Goal: Complete application form

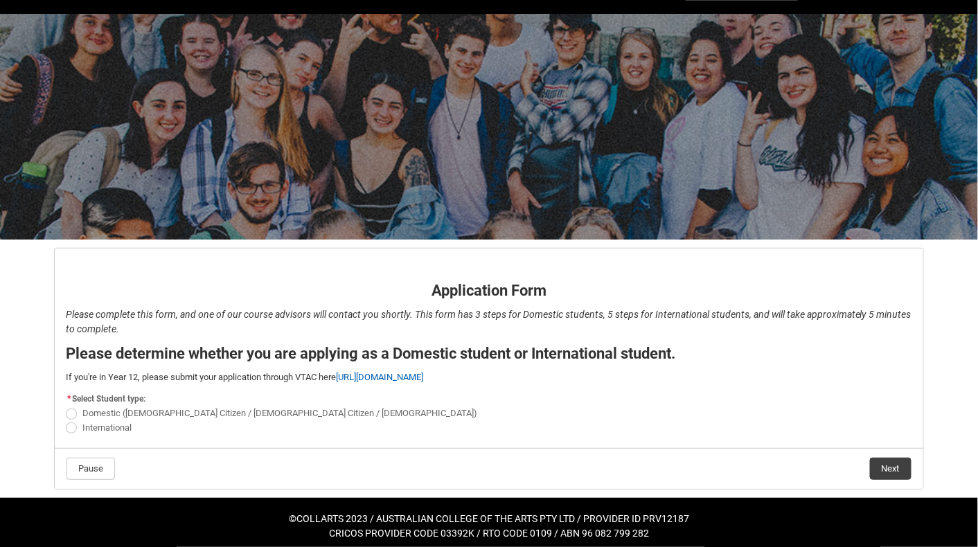
scroll to position [33, 0]
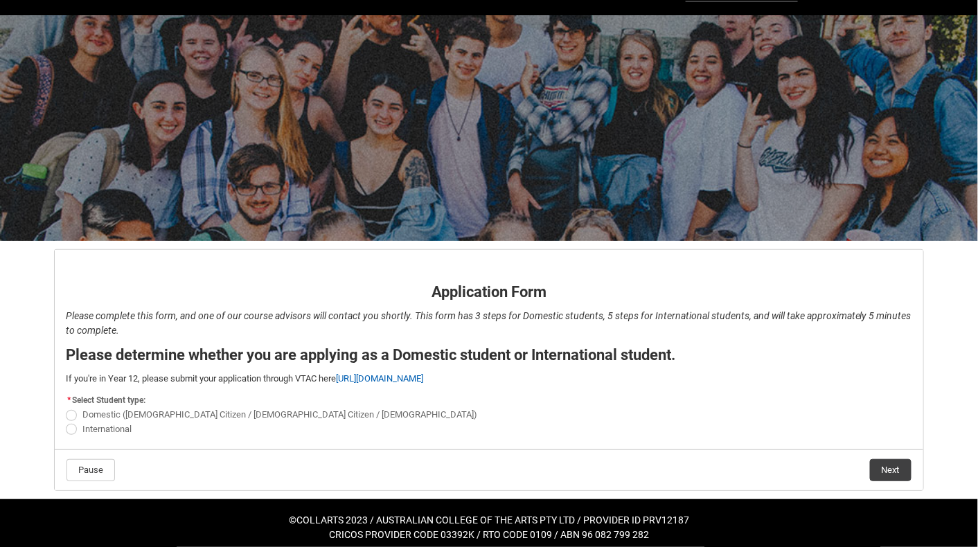
click at [195, 416] on span "Domestic ([DEMOGRAPHIC_DATA] Citizen / [DEMOGRAPHIC_DATA] Citizen / [DEMOGRAPHI…" at bounding box center [279, 414] width 395 height 10
click at [66, 408] on input "Domestic ([DEMOGRAPHIC_DATA] Citizen / [DEMOGRAPHIC_DATA] Citizen / [DEMOGRAPHI…" at bounding box center [65, 407] width 1 height 1
radio input "true"
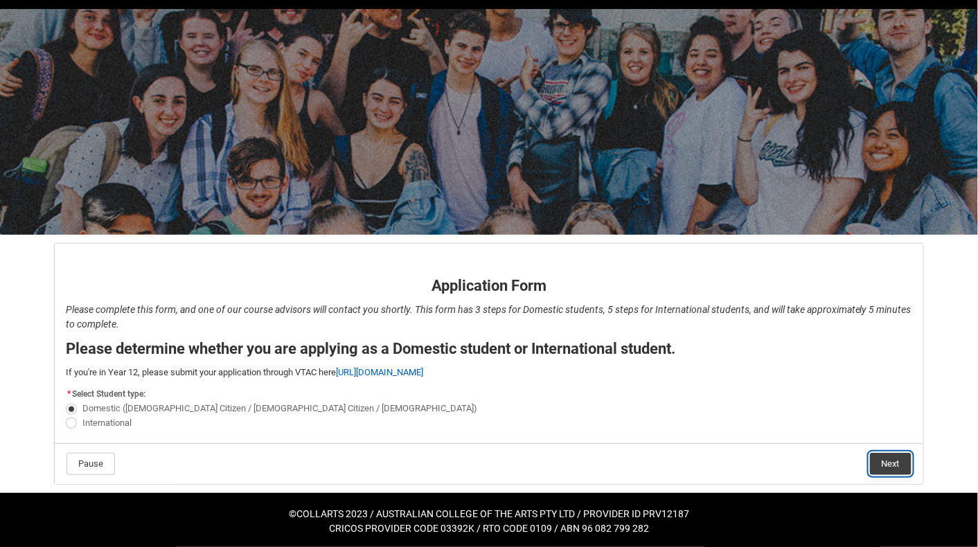
click at [891, 464] on button "Next" at bounding box center [891, 464] width 42 height 22
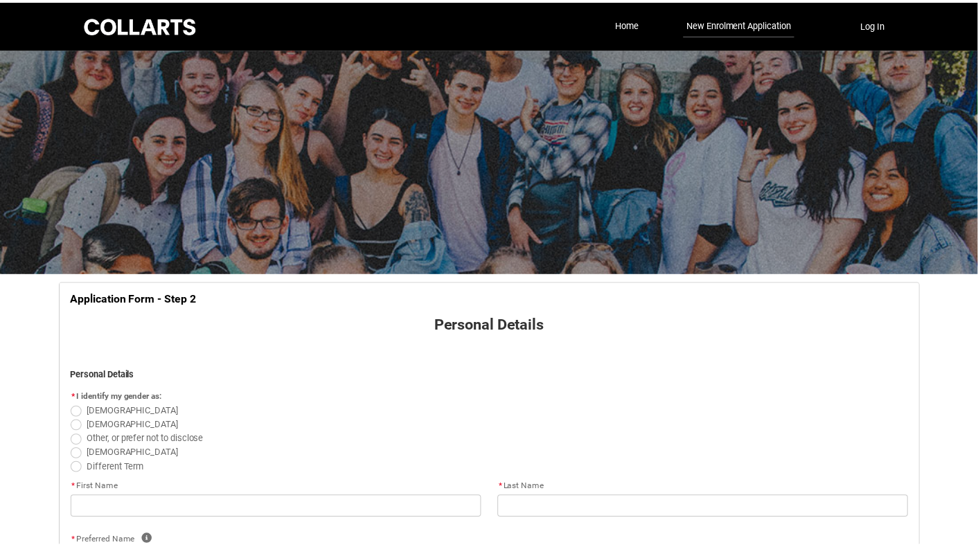
scroll to position [144, 0]
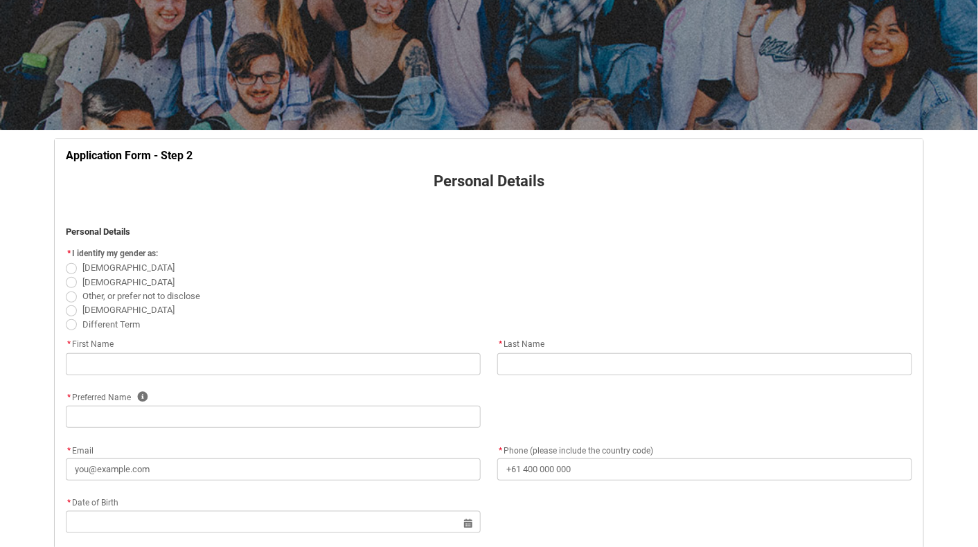
click at [78, 296] on label "Other, or prefer not to disclose" at bounding box center [136, 295] width 140 height 10
click at [66, 289] on input "Other, or prefer not to disclose" at bounding box center [65, 288] width 1 height 1
radio input "true"
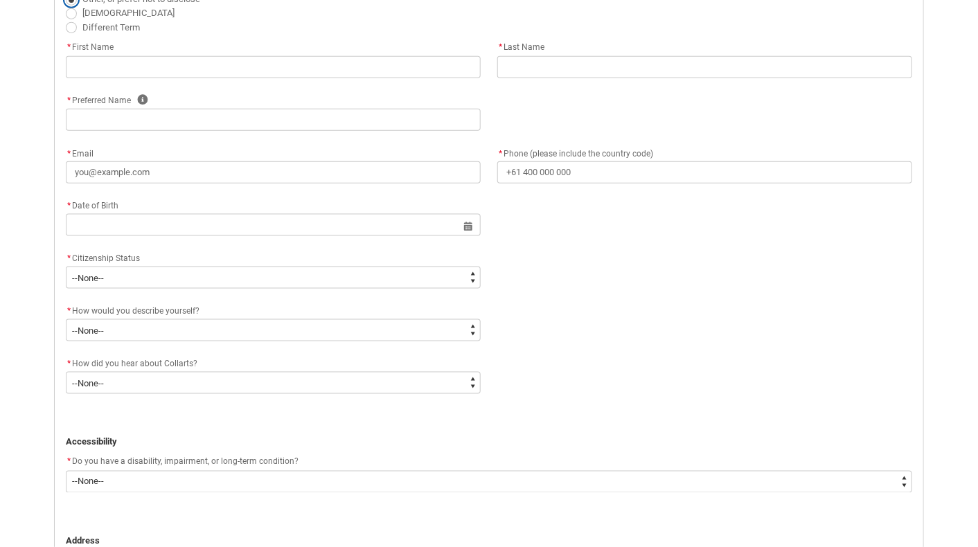
scroll to position [461, 0]
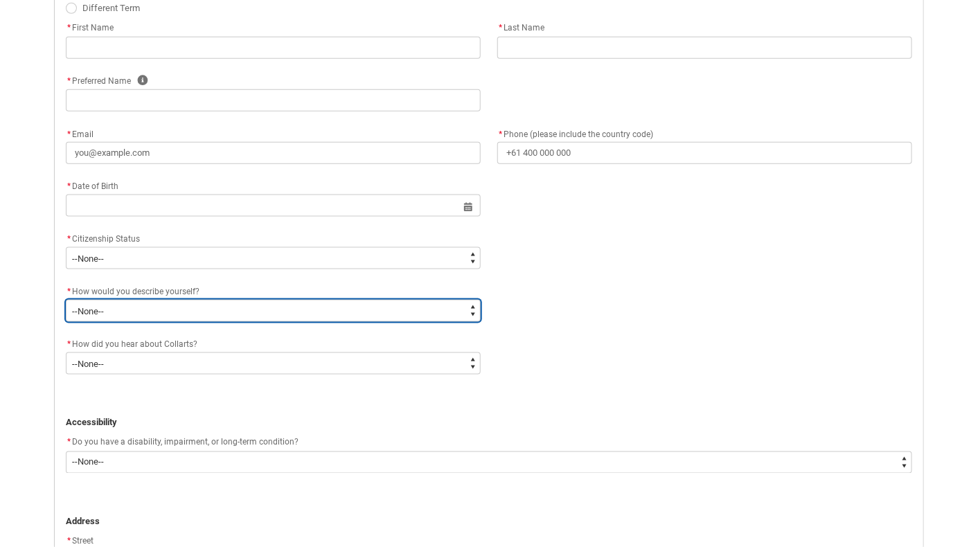
click at [454, 303] on select "--None-- I'm currently in Year 12 and planning what I'll do after school I've c…" at bounding box center [273, 311] width 415 height 22
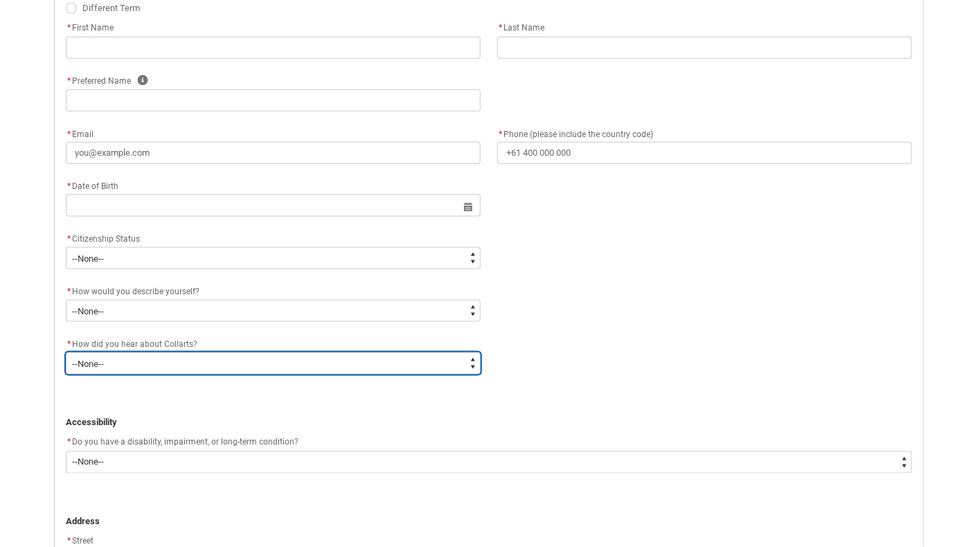
click at [407, 365] on select "--None-- Advertising - Facebook Advertising - Google Advertising - Instagram Ad…" at bounding box center [273, 364] width 415 height 22
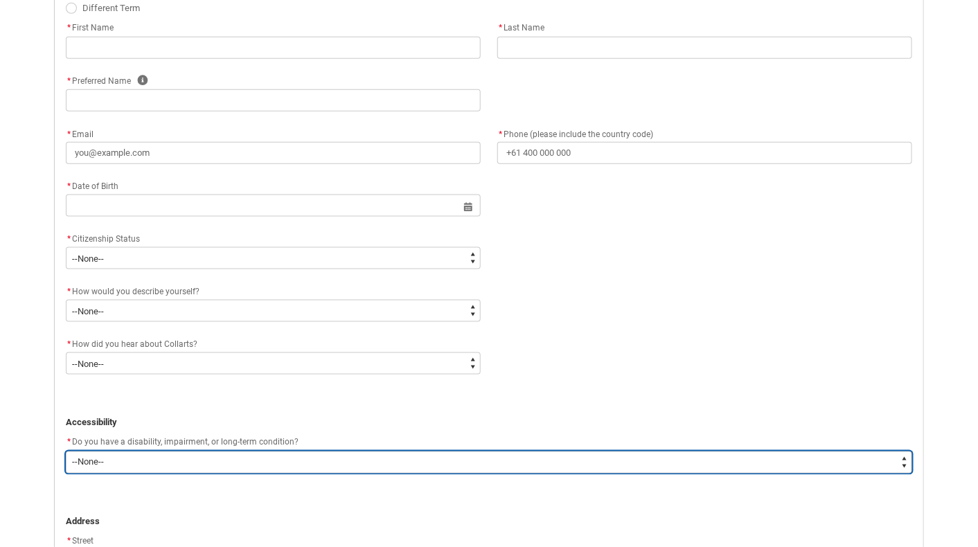
click at [349, 462] on select "--None-- Yes No" at bounding box center [489, 463] width 846 height 22
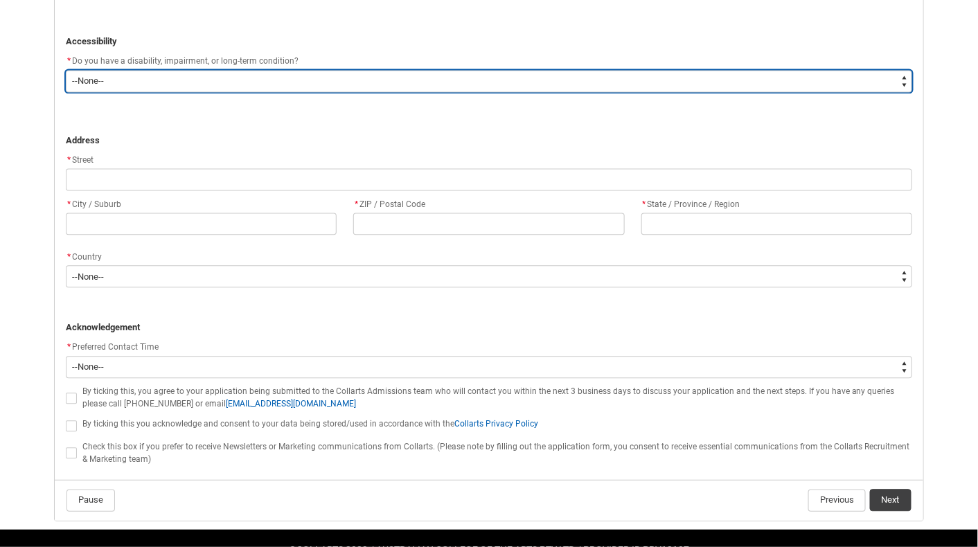
scroll to position [843, 0]
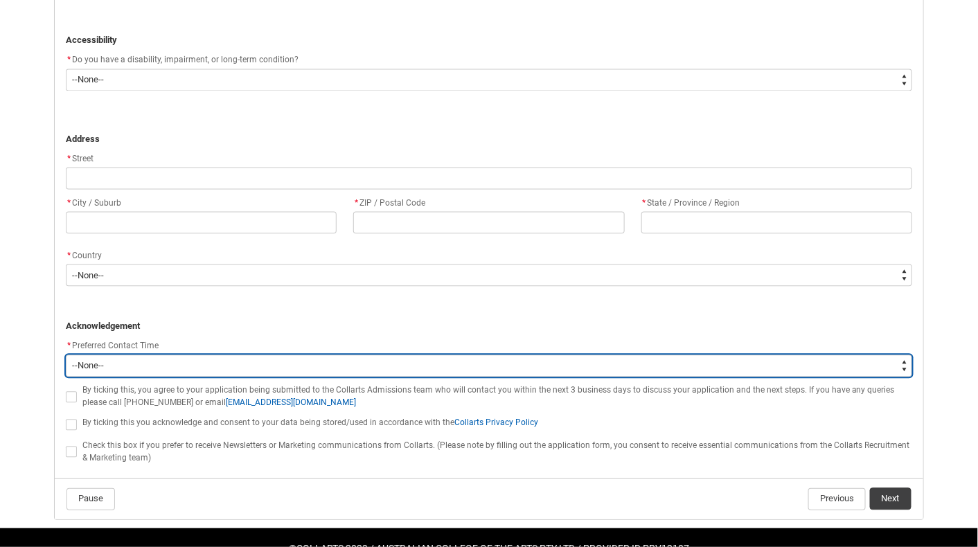
click at [696, 369] on select "--None-- Morning (9:00AM-12:00PM) Afternoon (12:00PM-5:00PM)" at bounding box center [489, 366] width 846 height 22
click at [690, 368] on select "--None-- Morning (9:00AM-12:00PM) Afternoon (12:00PM-5:00PM)" at bounding box center [489, 366] width 846 height 22
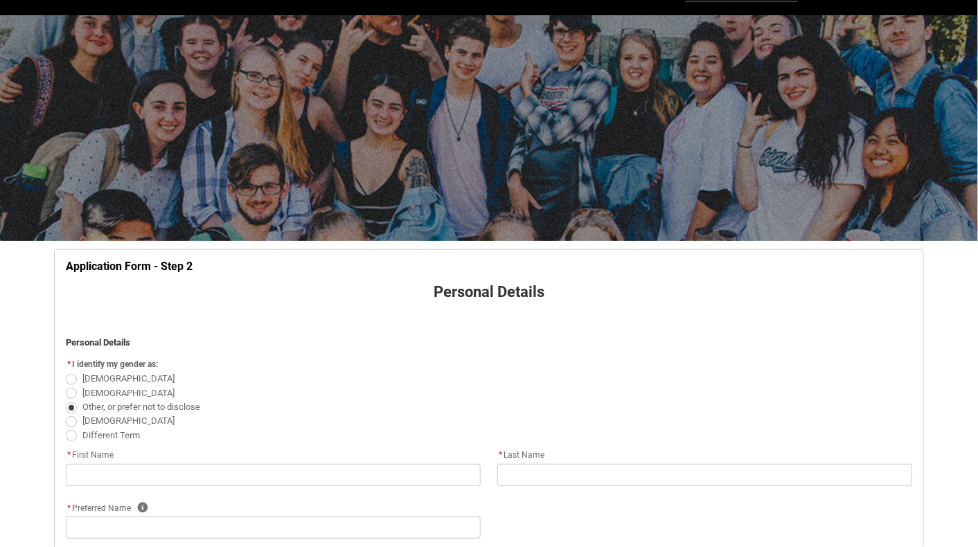
scroll to position [30, 0]
